Goal: Information Seeking & Learning: Learn about a topic

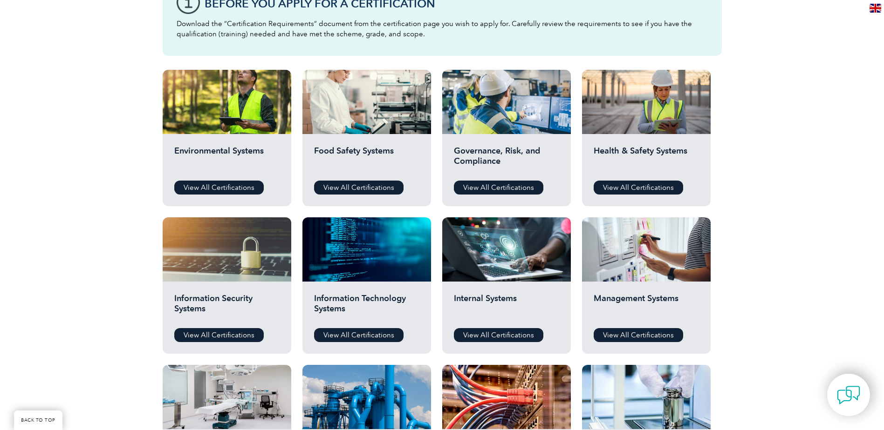
scroll to position [279, 0]
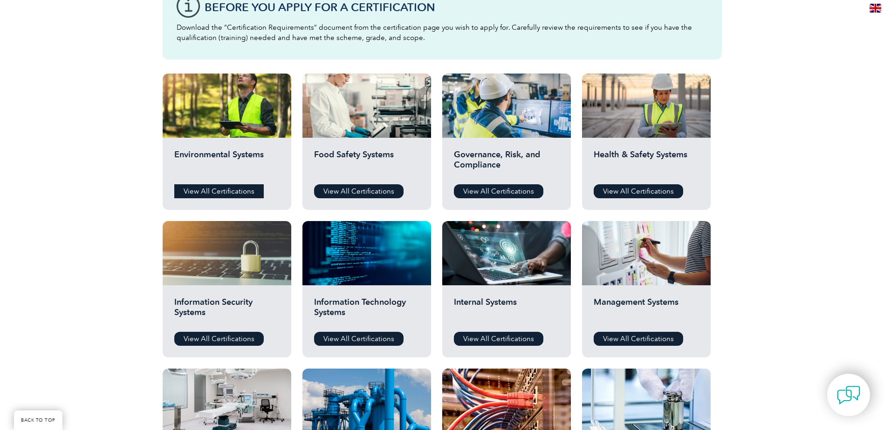
click at [204, 193] on link "View All Certifications" at bounding box center [218, 191] width 89 height 14
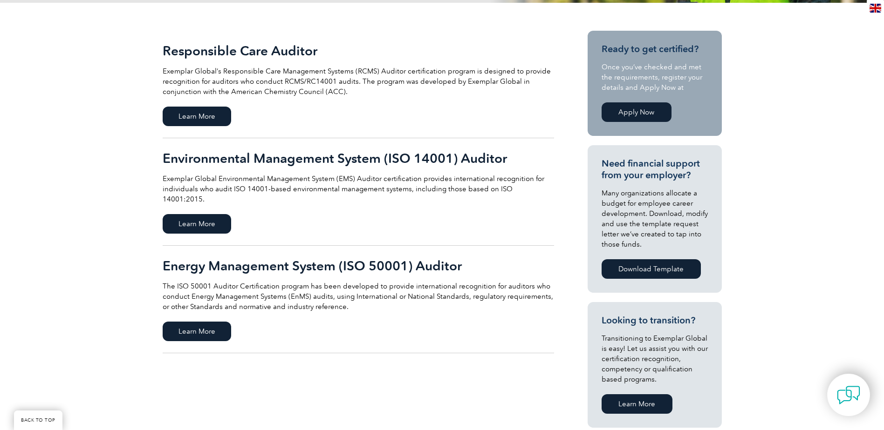
scroll to position [186, 0]
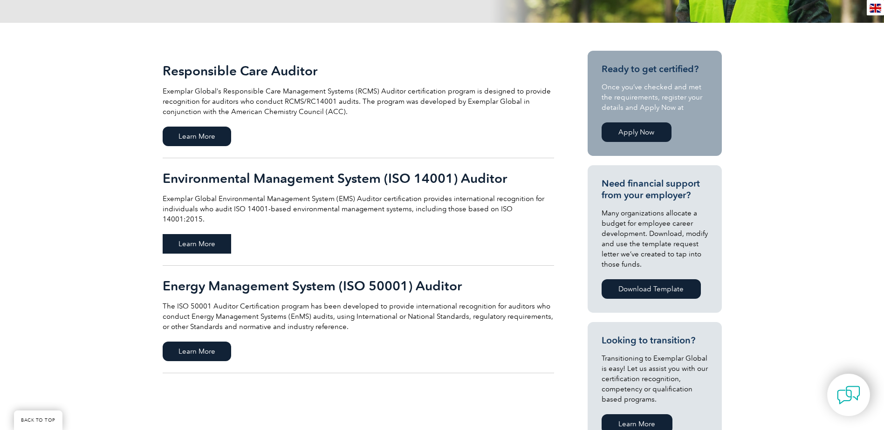
click at [200, 234] on span "Learn More" at bounding box center [197, 244] width 68 height 20
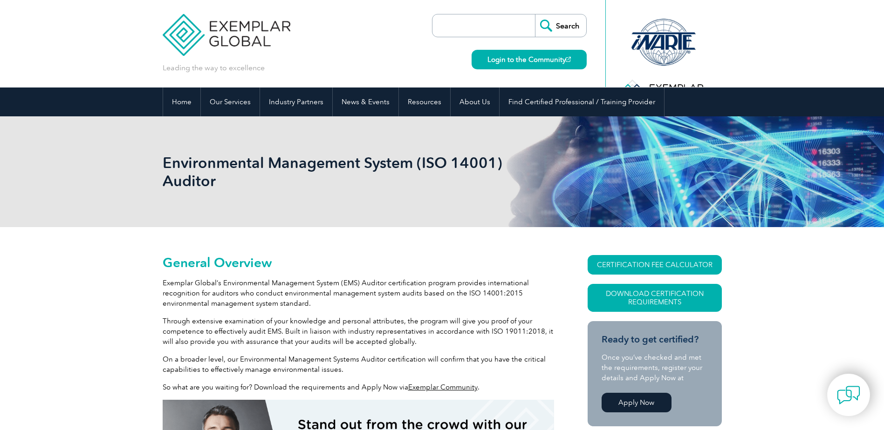
scroll to position [130, 0]
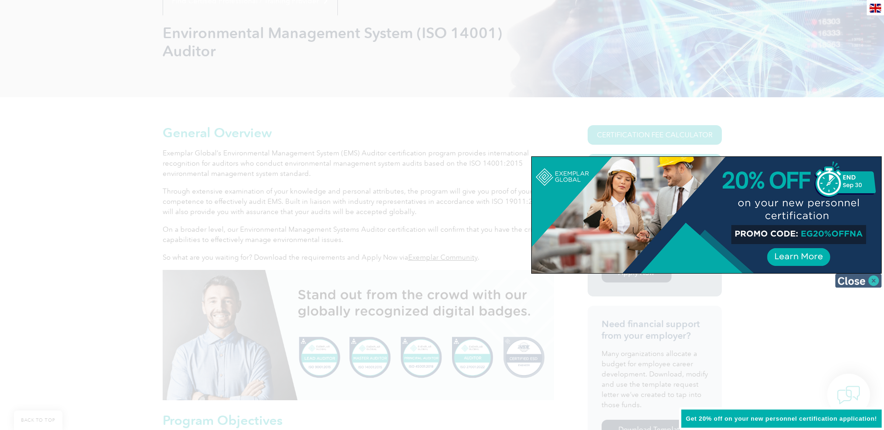
click at [875, 281] on img at bounding box center [858, 281] width 47 height 14
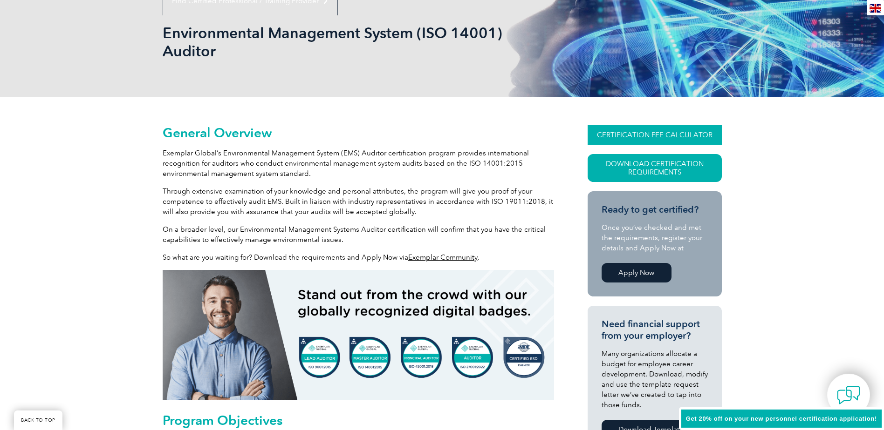
click at [633, 136] on link "CERTIFICATION FEE CALCULATOR" at bounding box center [654, 135] width 134 height 20
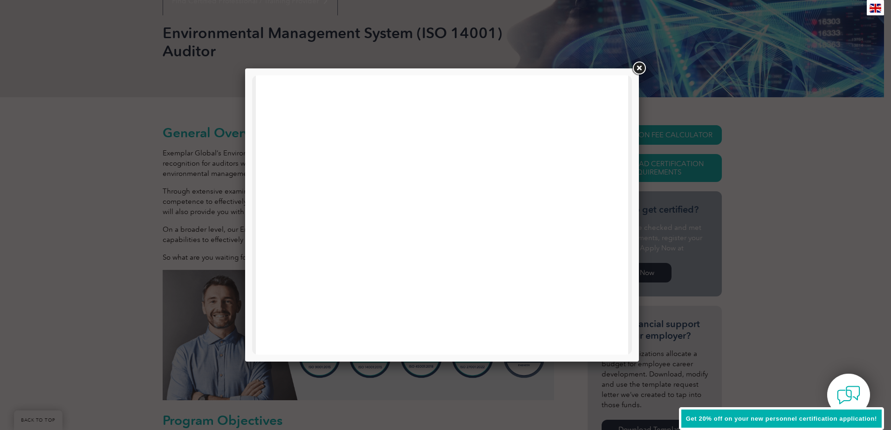
scroll to position [140, 0]
drag, startPoint x: 627, startPoint y: 156, endPoint x: 886, endPoint y: 281, distance: 287.3
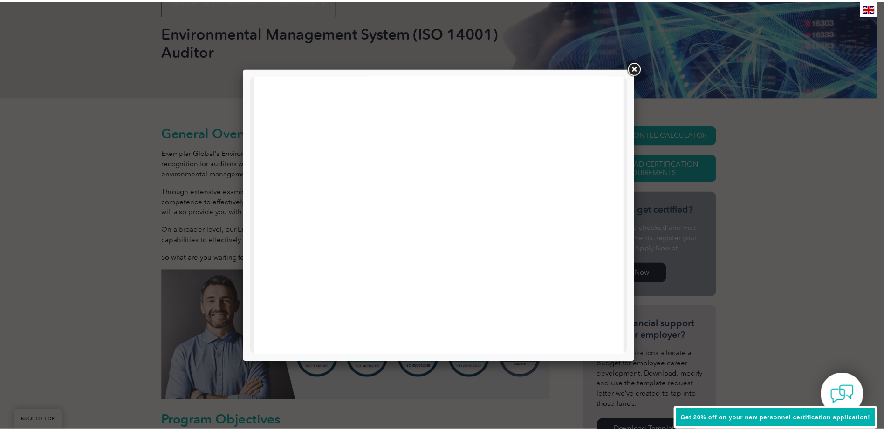
scroll to position [279, 0]
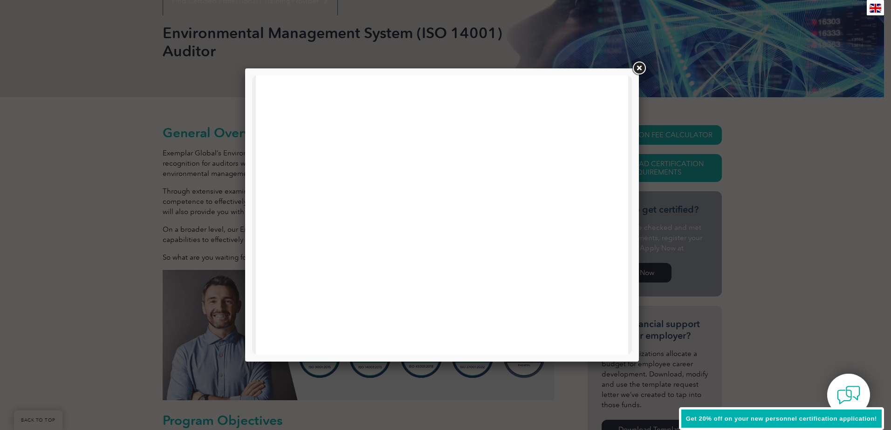
click at [636, 64] on link at bounding box center [638, 68] width 17 height 17
